Goal: Transaction & Acquisition: Subscribe to service/newsletter

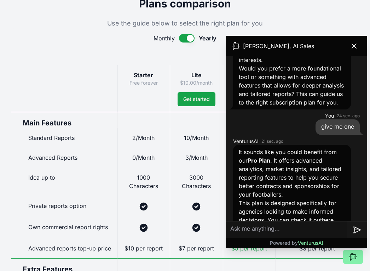
scroll to position [728, 0]
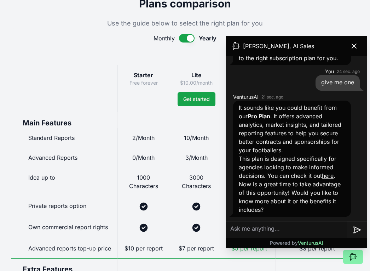
click at [331, 175] on link "here" at bounding box center [328, 175] width 12 height 7
